Goal: Task Accomplishment & Management: Manage account settings

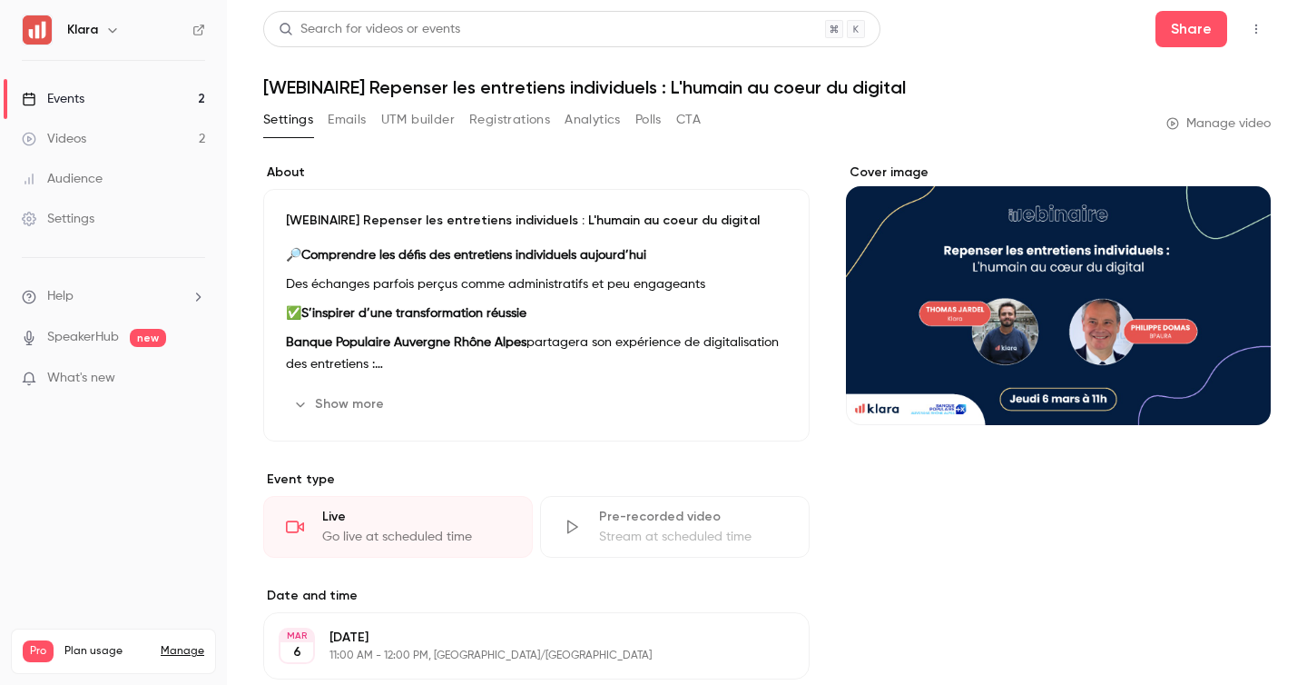
click at [163, 85] on link "Events 2" at bounding box center [113, 99] width 227 height 40
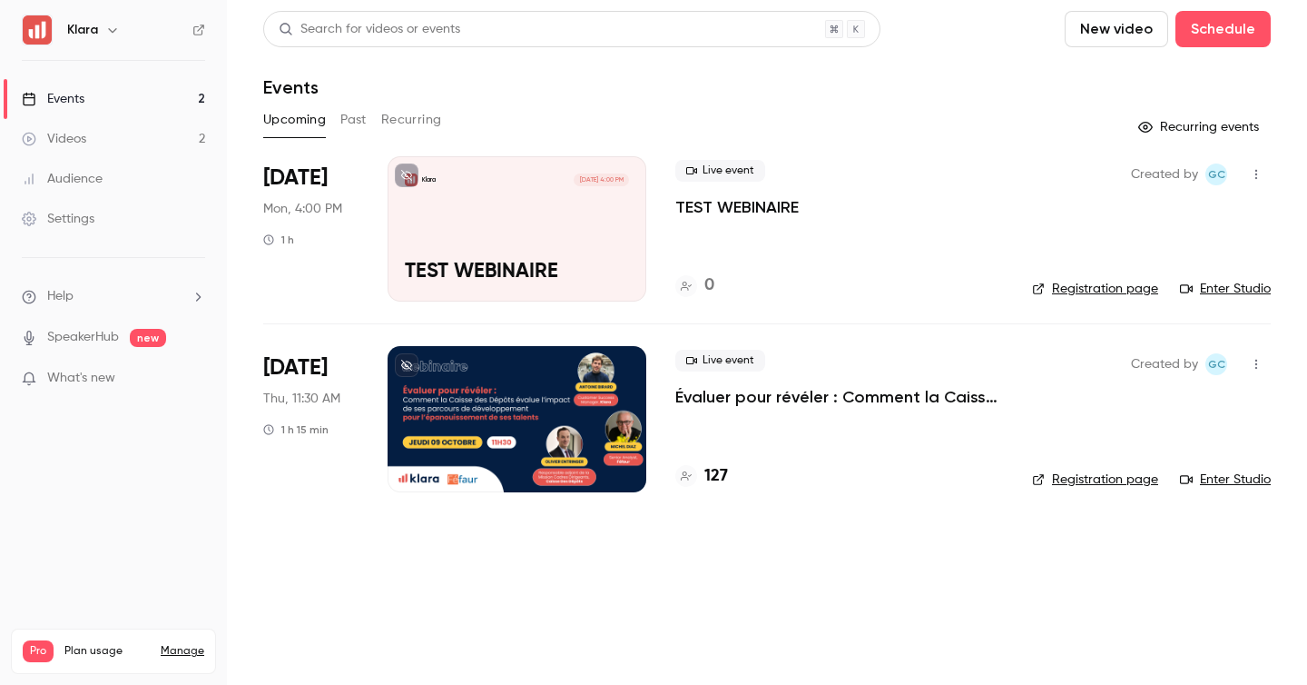
click at [739, 220] on div "Live event TEST WEBINAIRE 0" at bounding box center [839, 228] width 328 height 145
click at [746, 207] on p "TEST WEBINAIRE" at bounding box center [736, 207] width 123 height 22
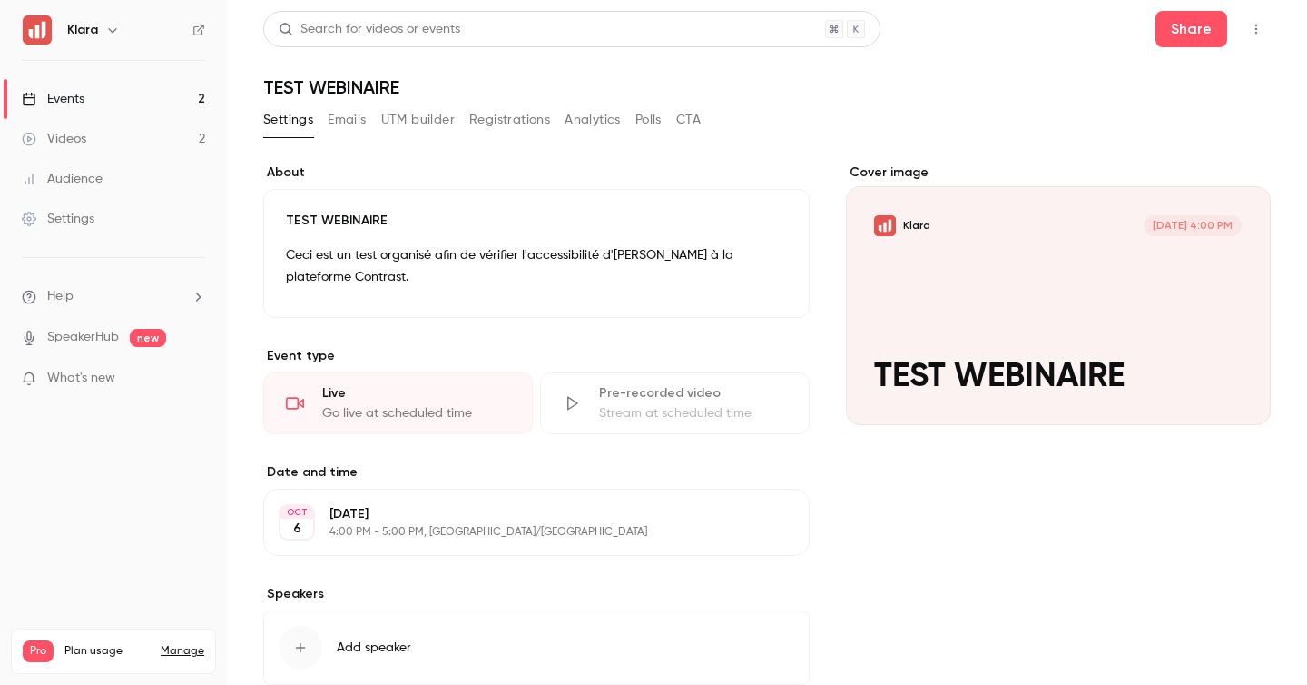
click at [1261, 25] on icon "button" at bounding box center [1256, 29] width 15 height 13
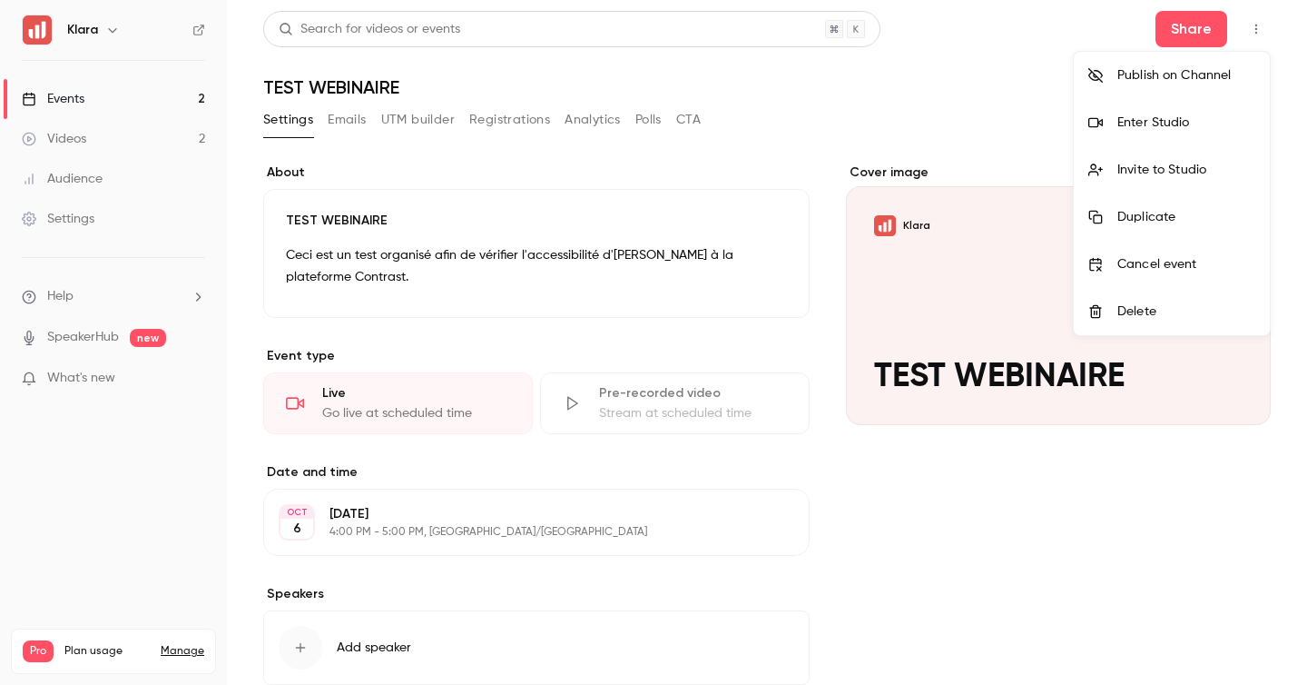
click at [1177, 161] on div "Invite to Studio" at bounding box center [1187, 170] width 138 height 18
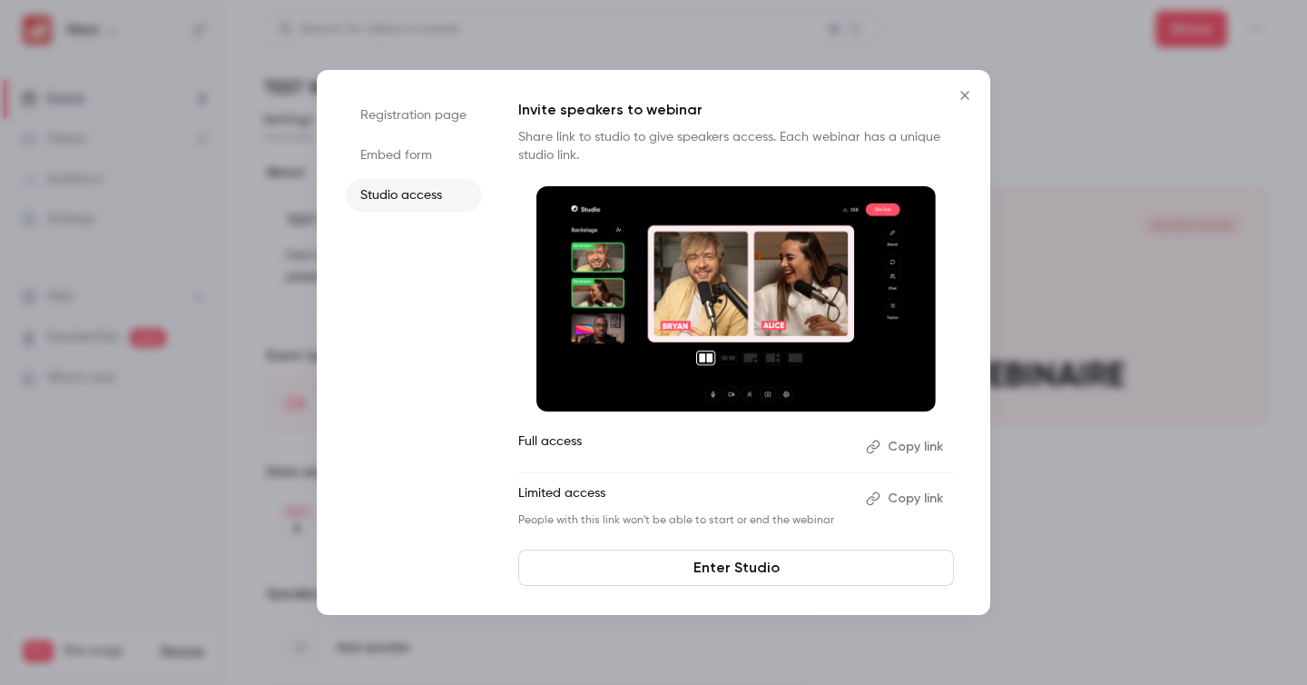
click at [907, 495] on button "Copy link" at bounding box center [906, 498] width 95 height 29
click at [1060, 248] on div at bounding box center [653, 342] width 1307 height 685
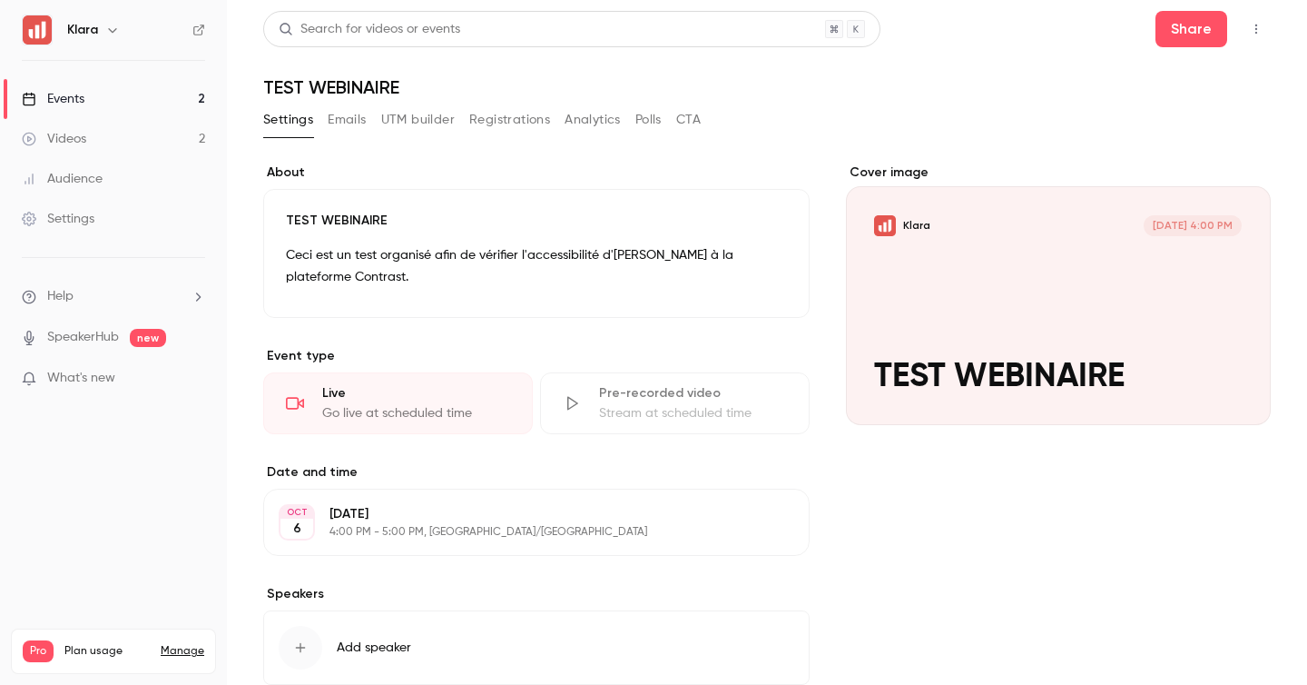
click at [178, 91] on link "Events 2" at bounding box center [113, 99] width 227 height 40
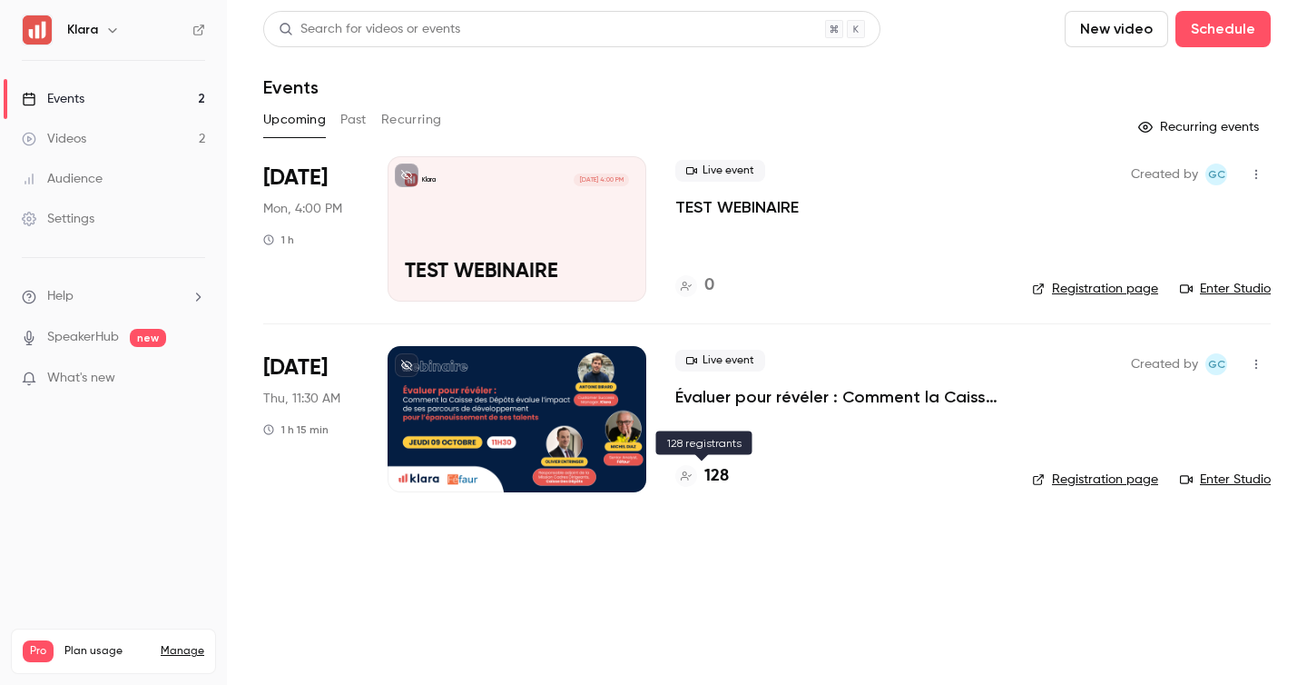
click at [706, 468] on h4 "128" at bounding box center [716, 476] width 25 height 25
